Goal: Obtain resource: Download file/media

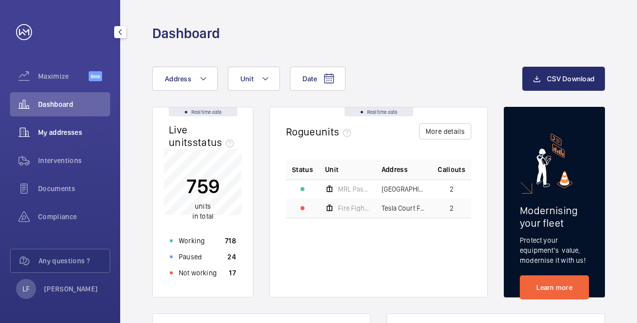
click at [66, 129] on span "My addresses" at bounding box center [74, 132] width 72 height 10
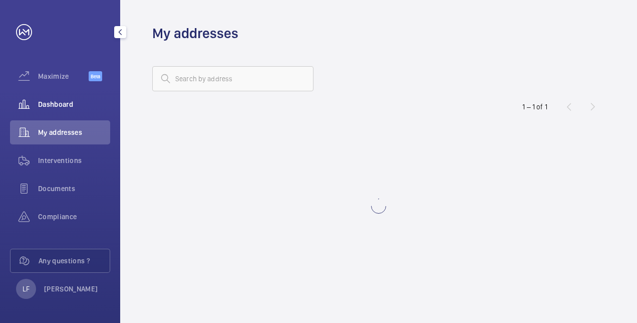
click at [67, 110] on div "Dashboard" at bounding box center [60, 104] width 100 height 24
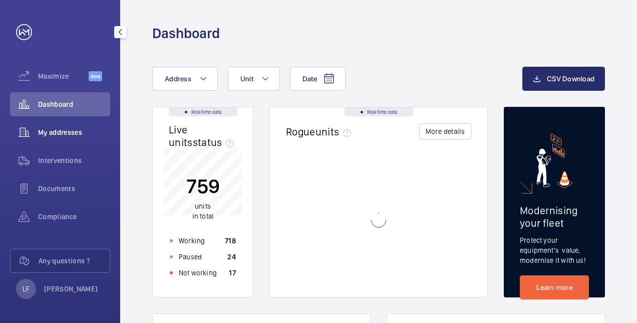
click at [83, 139] on div "My addresses" at bounding box center [60, 132] width 100 height 24
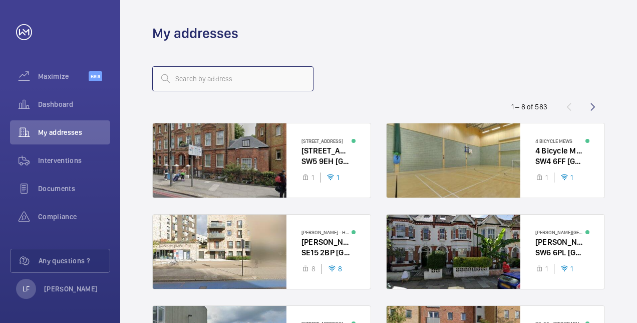
click at [197, 82] on input "text" at bounding box center [232, 78] width 161 height 25
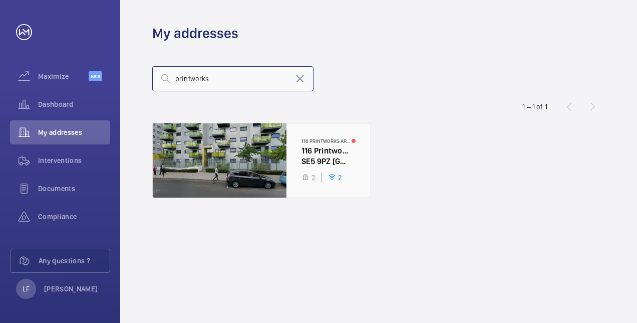
type input "printworks"
click at [322, 145] on div at bounding box center [262, 160] width 218 height 74
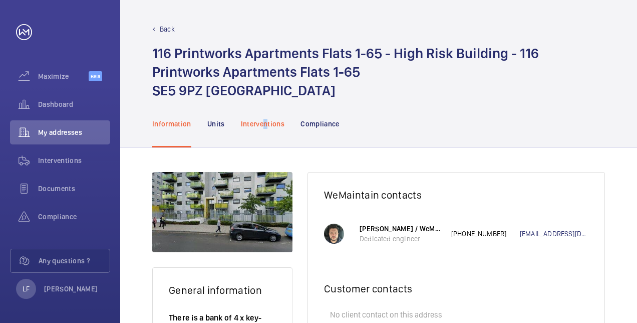
click at [268, 124] on p "Interventions" at bounding box center [263, 124] width 44 height 10
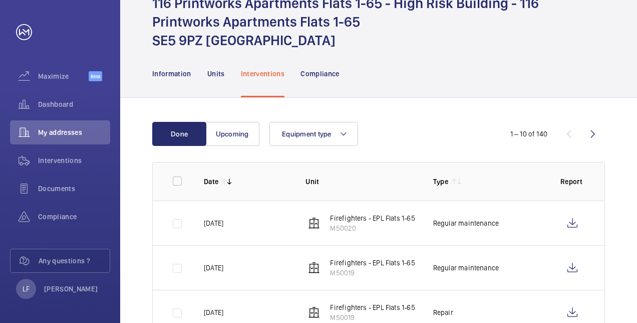
scroll to position [100, 0]
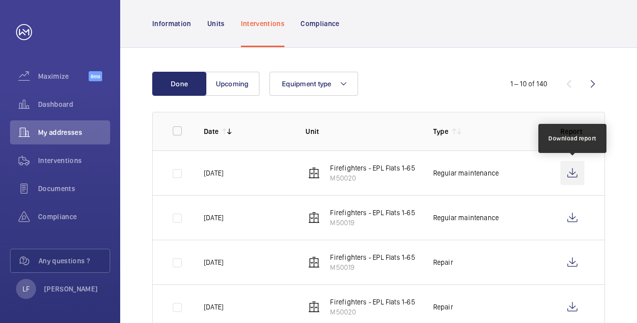
click at [577, 176] on wm-front-icon-button at bounding box center [573, 173] width 24 height 24
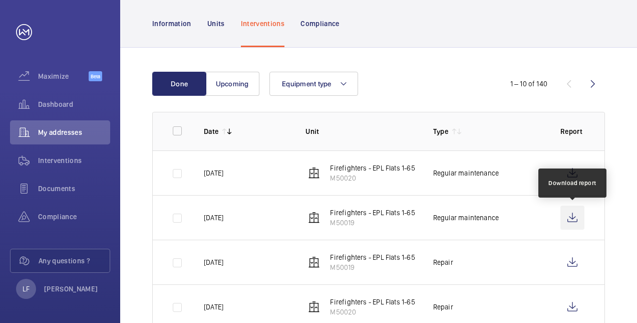
click at [569, 217] on wm-front-icon-button at bounding box center [573, 217] width 24 height 24
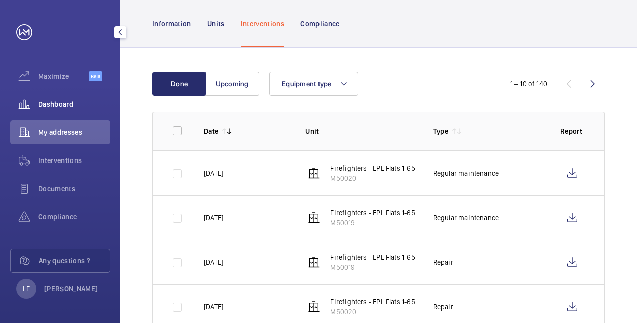
click at [47, 113] on div "Dashboard" at bounding box center [60, 104] width 100 height 24
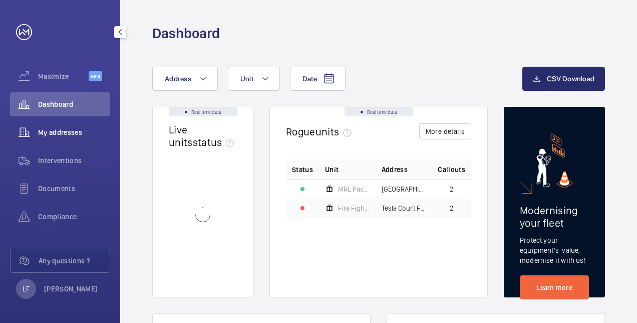
click at [51, 135] on span "My addresses" at bounding box center [74, 132] width 72 height 10
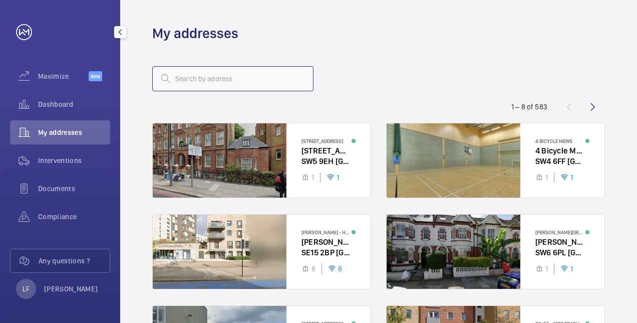
click at [192, 78] on input "text" at bounding box center [232, 78] width 161 height 25
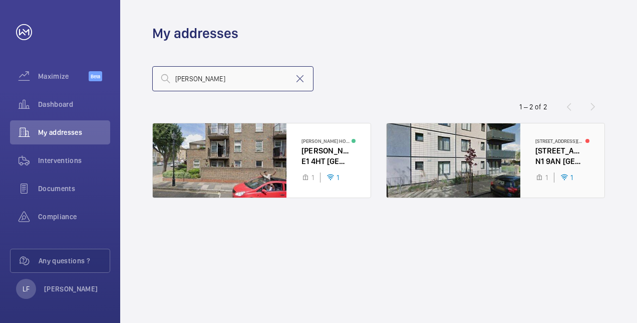
type input "[PERSON_NAME]"
click at [552, 152] on div at bounding box center [496, 160] width 218 height 74
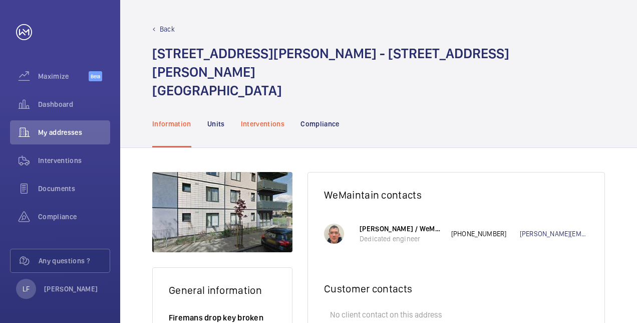
click at [272, 110] on div "Interventions" at bounding box center [263, 124] width 44 height 48
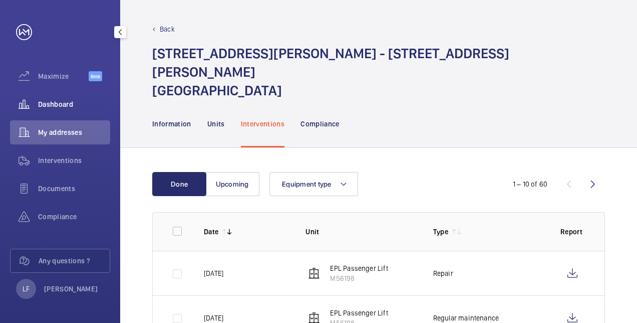
click at [68, 109] on div "Dashboard" at bounding box center [60, 104] width 100 height 24
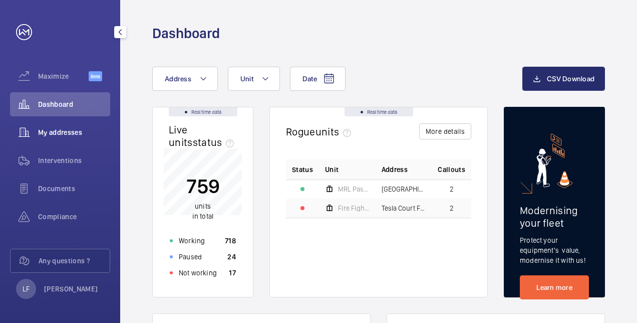
click at [72, 138] on div "My addresses" at bounding box center [60, 132] width 100 height 24
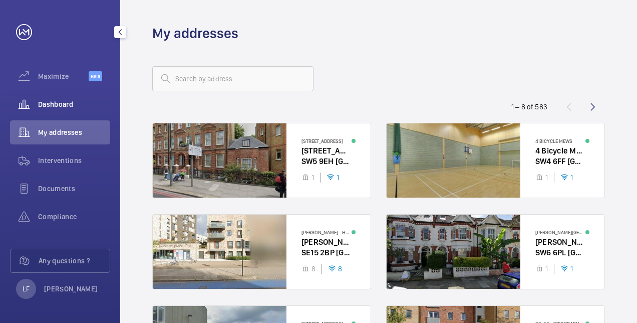
click at [73, 104] on span "Dashboard" at bounding box center [74, 104] width 72 height 10
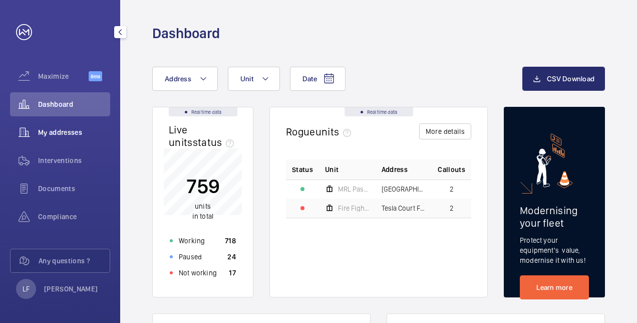
click at [48, 139] on div "My addresses" at bounding box center [60, 132] width 100 height 24
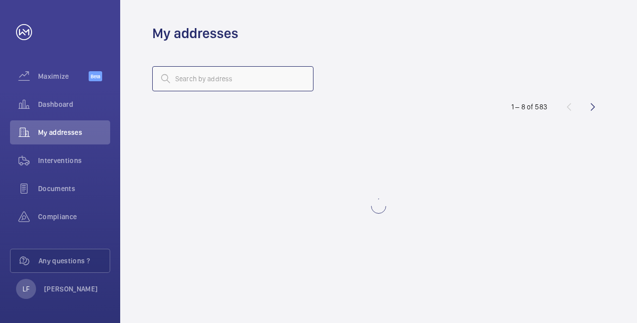
click at [180, 85] on input "text" at bounding box center [232, 78] width 161 height 25
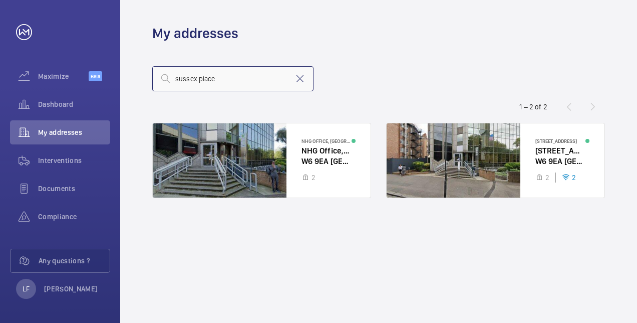
type input "sussex place"
click at [309, 147] on div at bounding box center [262, 160] width 218 height 74
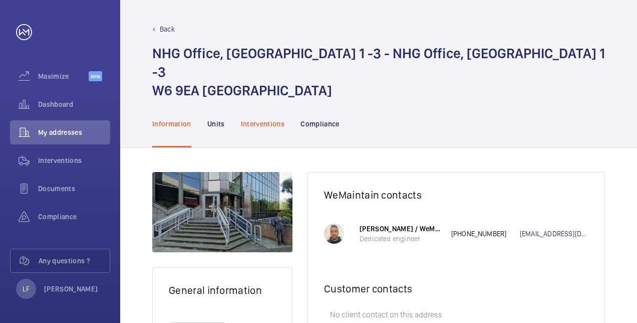
click at [262, 68] on h1 "NHG Office, [STREET_ADDRESS]" at bounding box center [378, 72] width 453 height 56
click at [258, 119] on p "Interventions" at bounding box center [263, 124] width 44 height 10
click at [245, 119] on p "Interventions" at bounding box center [263, 124] width 44 height 10
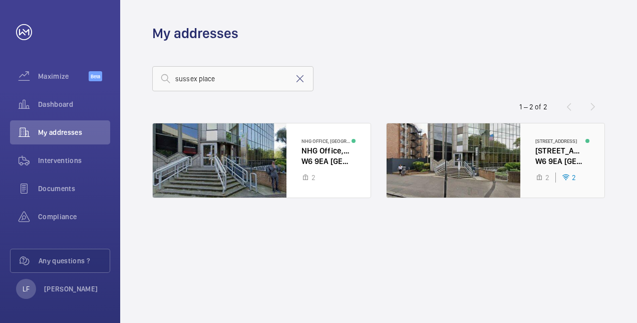
click at [535, 153] on div at bounding box center [496, 160] width 218 height 74
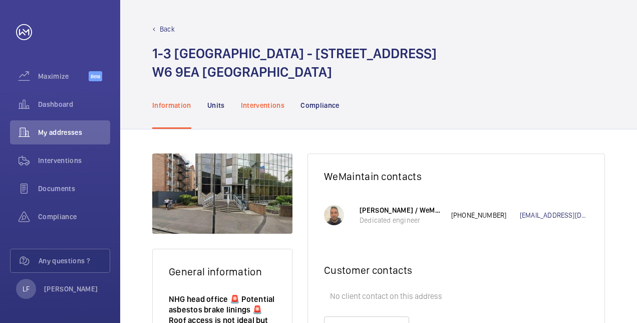
click at [264, 102] on p "Interventions" at bounding box center [263, 105] width 44 height 10
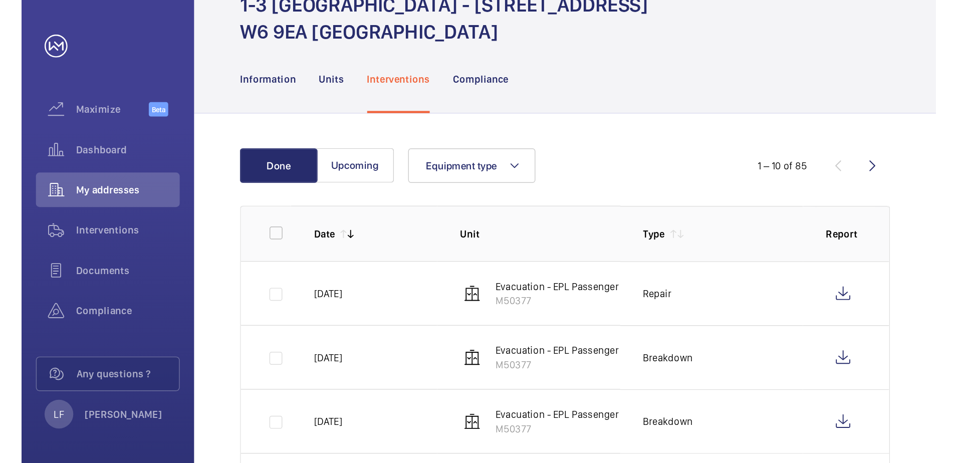
scroll to position [100, 0]
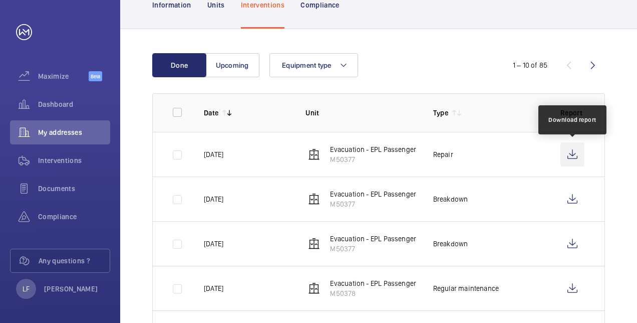
click at [578, 161] on wm-front-icon-button at bounding box center [573, 154] width 24 height 24
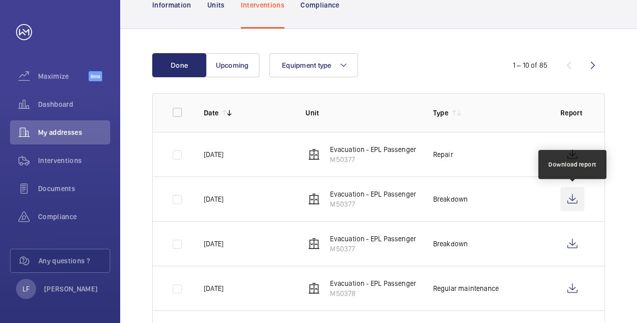
click at [568, 198] on wm-front-icon-button at bounding box center [573, 199] width 24 height 24
